Goal: Find specific page/section: Find specific page/section

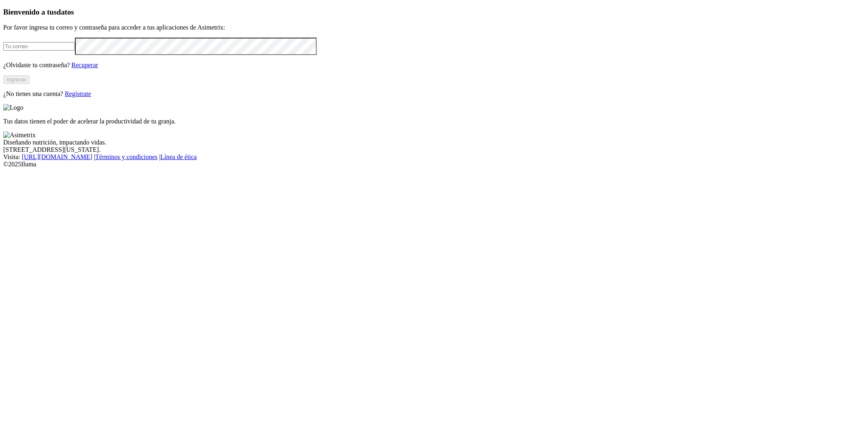
type input "[EMAIL_ADDRESS][PERSON_NAME][DOMAIN_NAME]"
click at [30, 84] on button "Ingresar" at bounding box center [16, 79] width 26 height 9
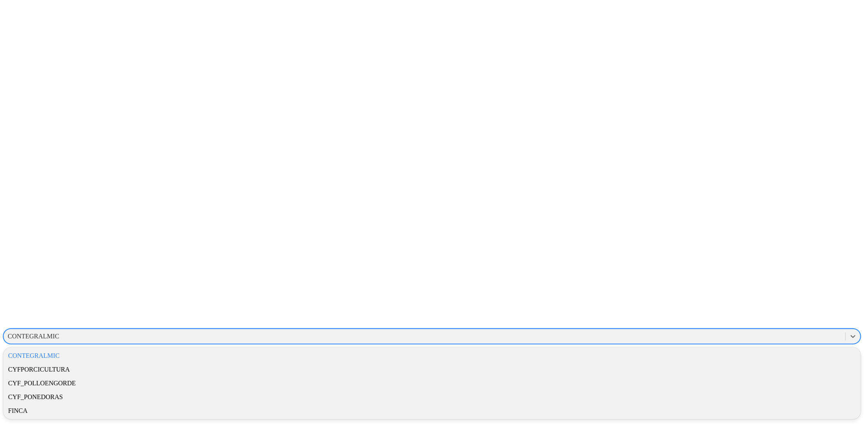
click at [59, 333] on div "CONTEGRALMIC" at bounding box center [33, 336] width 51 height 7
click at [744, 404] on div "FINCA" at bounding box center [431, 411] width 857 height 14
